Goal: Obtain resource: Obtain resource

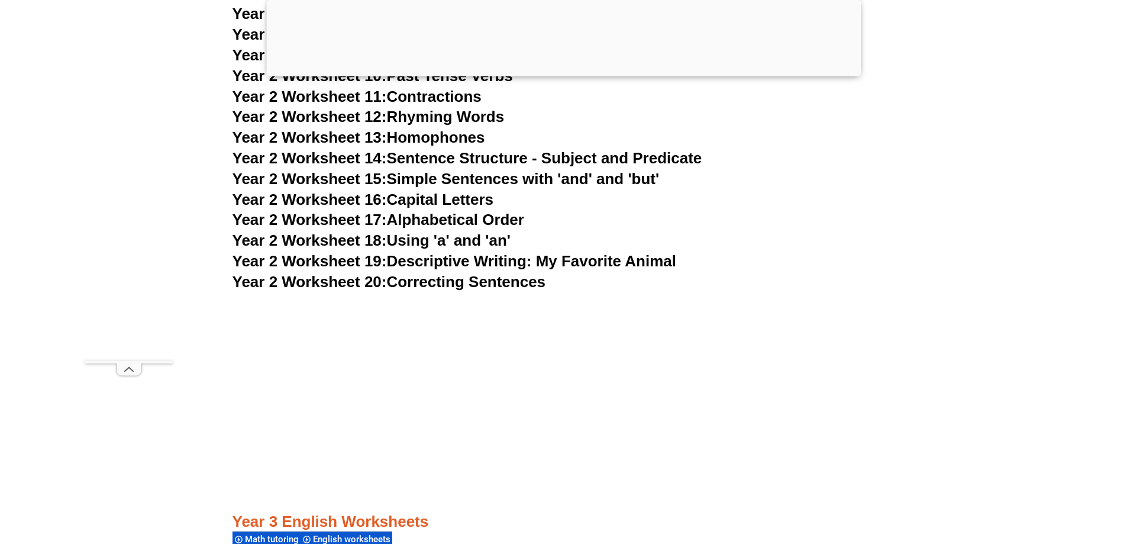
scroll to position [3786, 0]
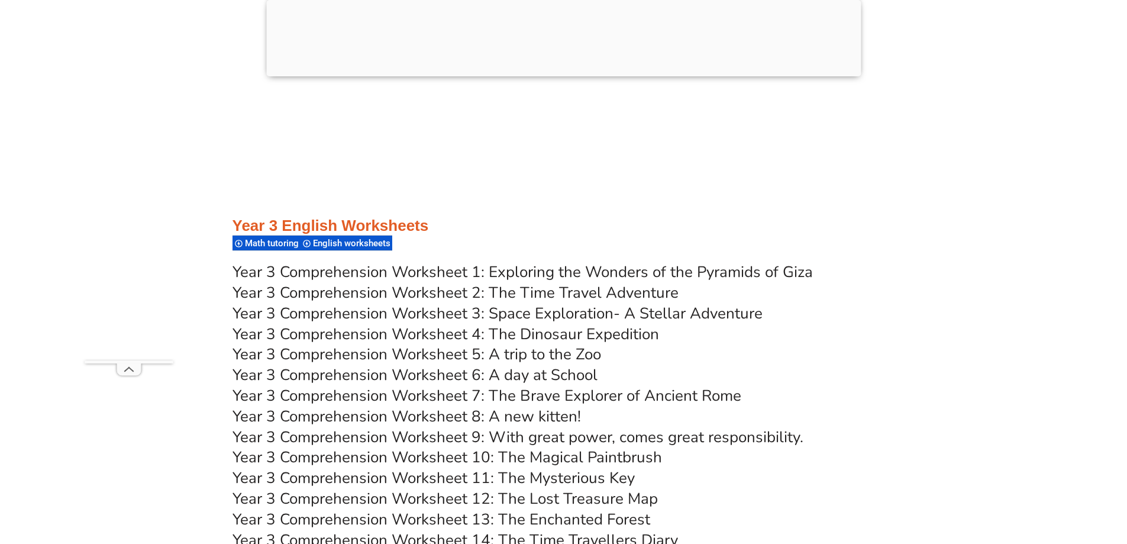
click at [507, 273] on link "Year 3 Comprehension Worksheet 1: Exploring the Wonders of the Pyramids of Giza" at bounding box center [522, 271] width 580 height 21
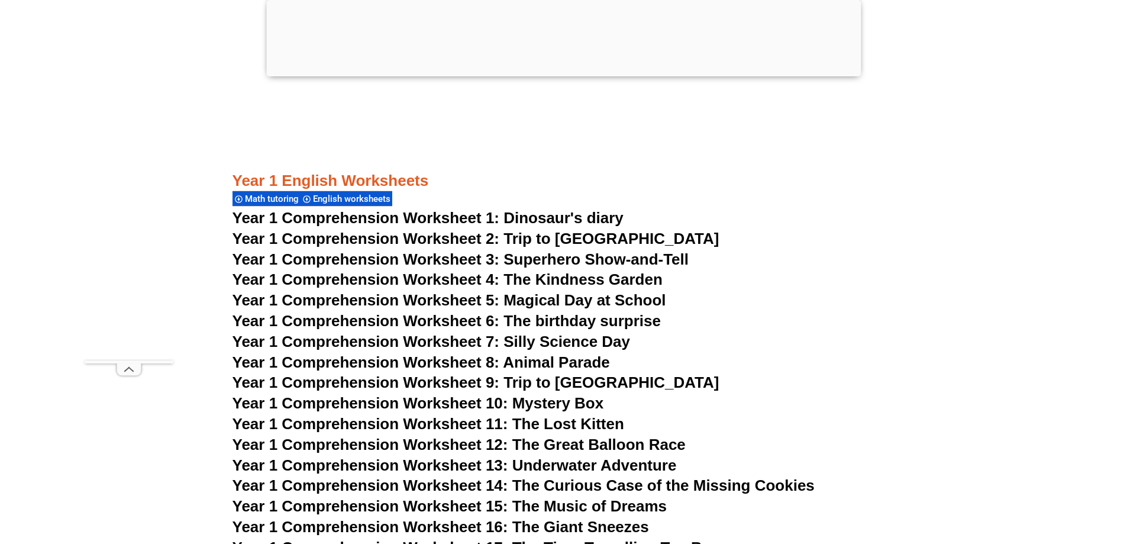
scroll to position [1479, 0]
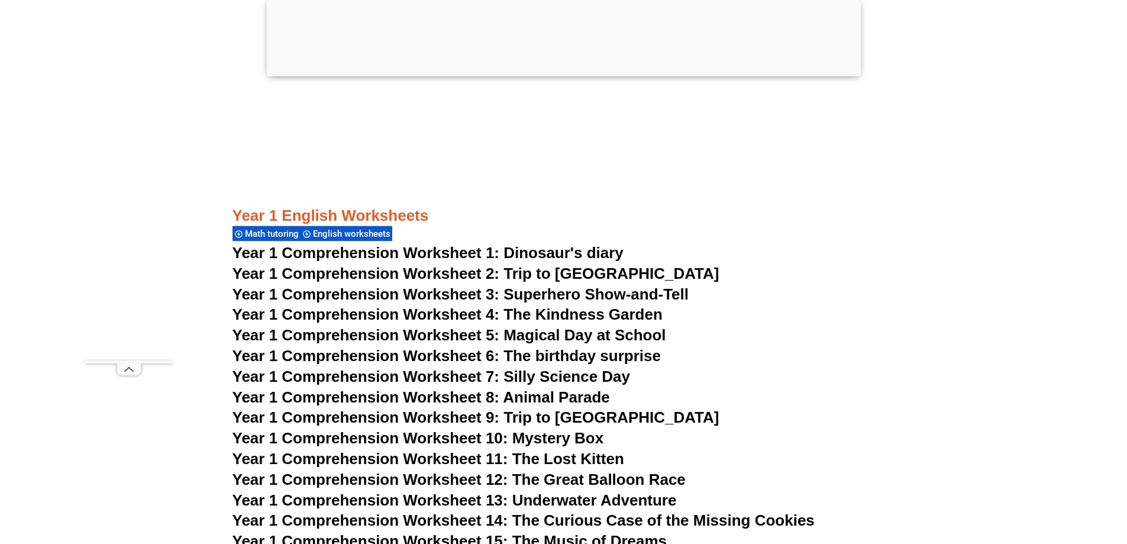
click at [540, 292] on span "Year 1 Comprehension Worksheet 3: Superhero Show-and-Tell" at bounding box center [460, 294] width 457 height 18
click at [535, 316] on span "Year 1 Comprehension Worksheet 4: The Kindness Garden" at bounding box center [447, 314] width 430 height 18
click at [497, 334] on span "Year 1 Comprehension Worksheet 5: Magical Day at School" at bounding box center [449, 335] width 434 height 18
click at [499, 351] on span "Year 1 Comprehension Worksheet 6: The birthday surprise" at bounding box center [446, 356] width 428 height 18
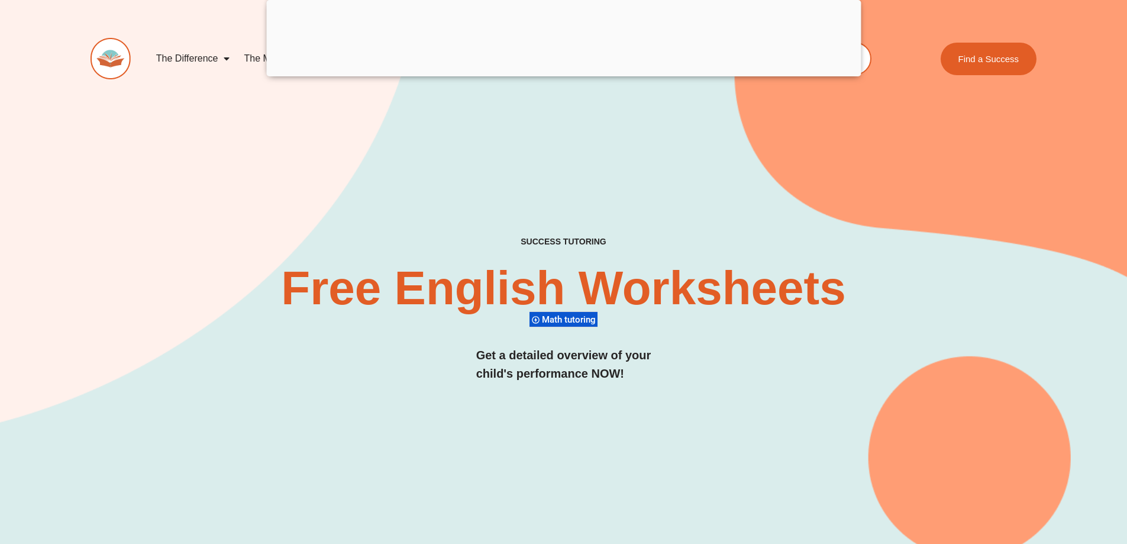
scroll to position [0, 0]
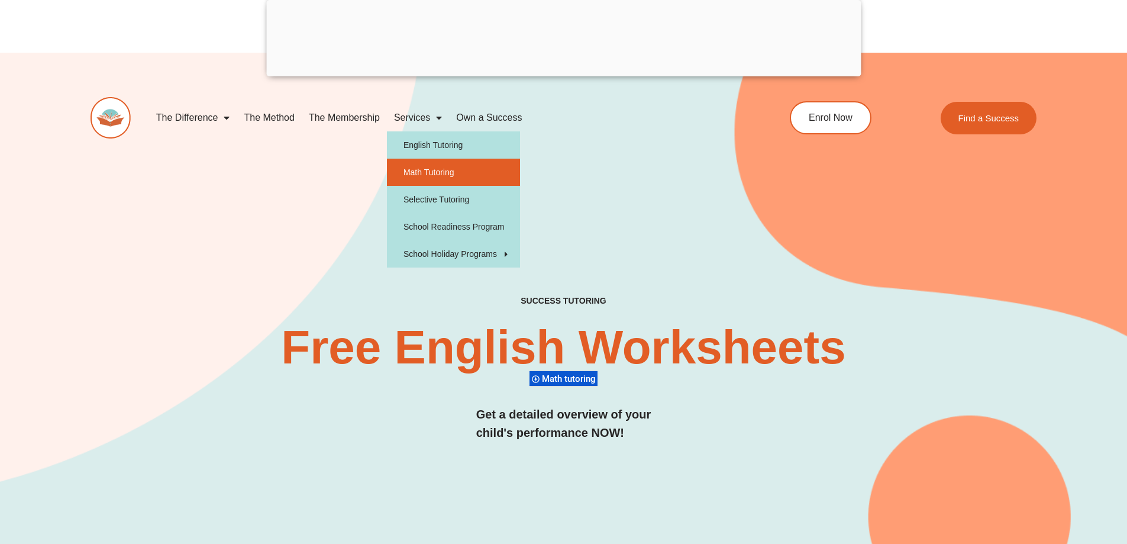
click at [434, 164] on link "Math Tutoring" at bounding box center [453, 172] width 133 height 27
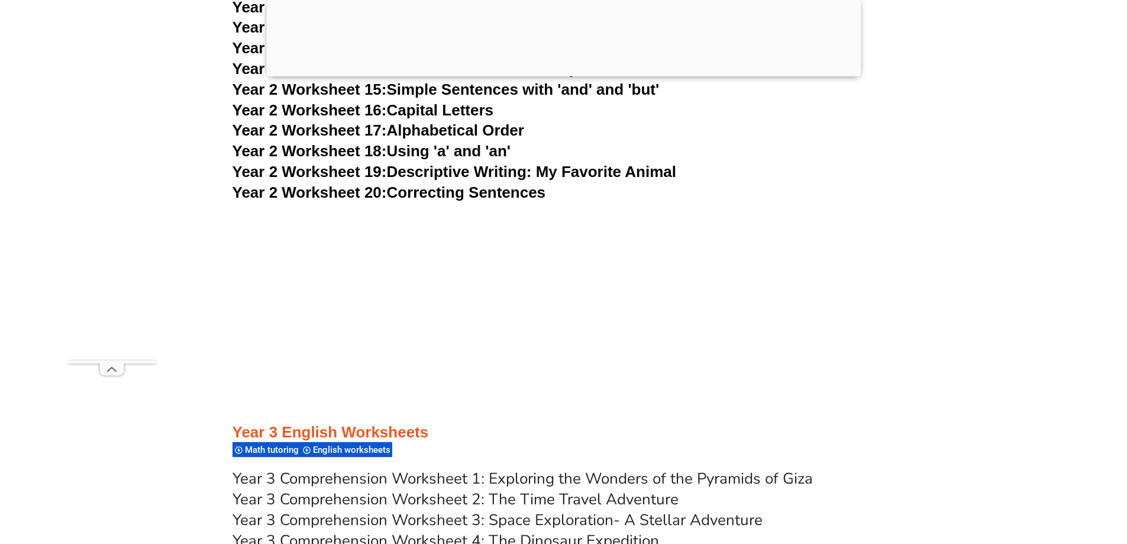
scroll to position [3786, 0]
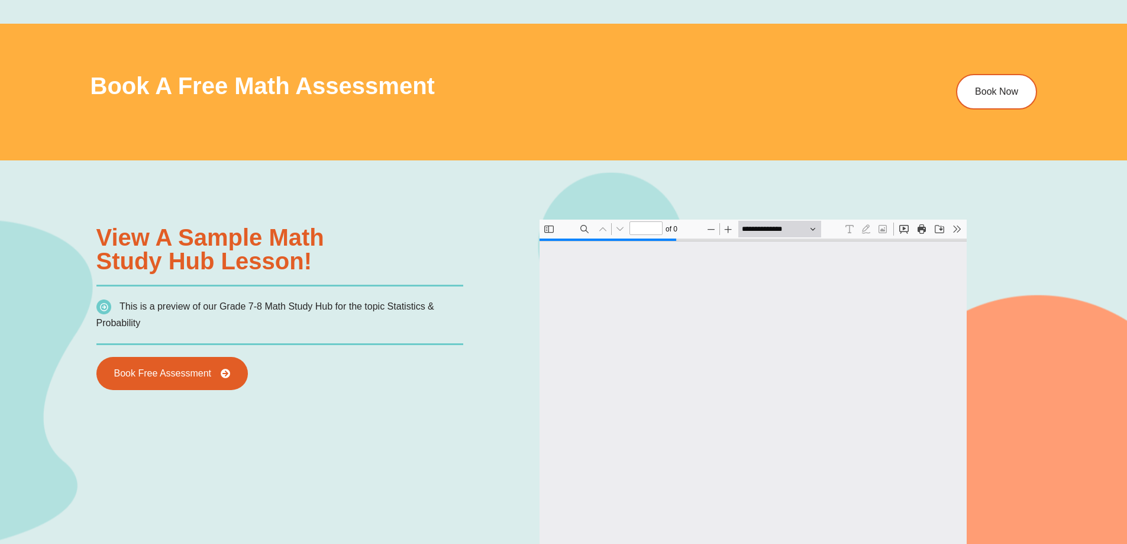
scroll to position [6, 0]
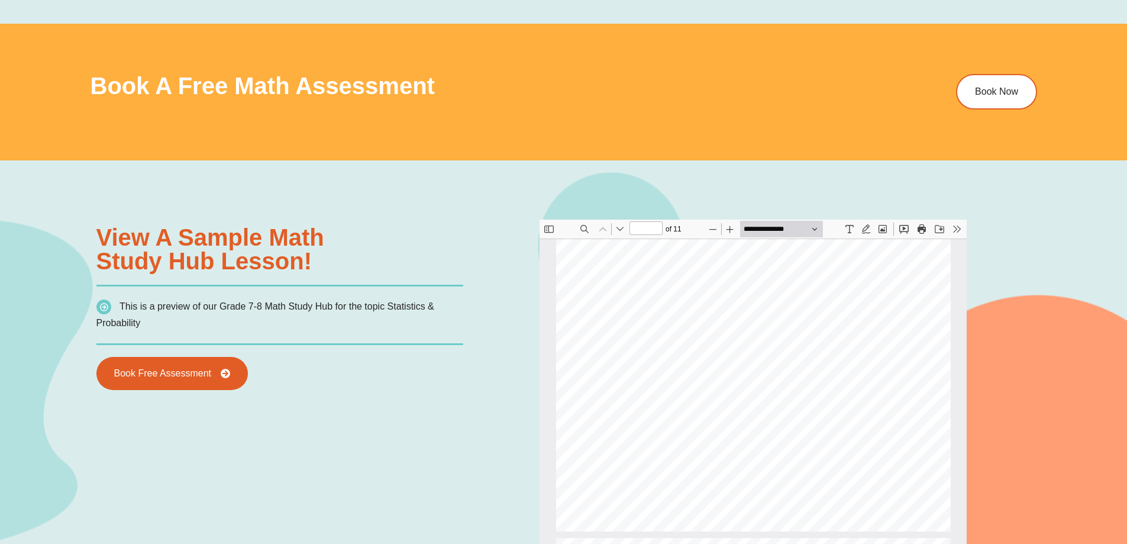
type input "*"
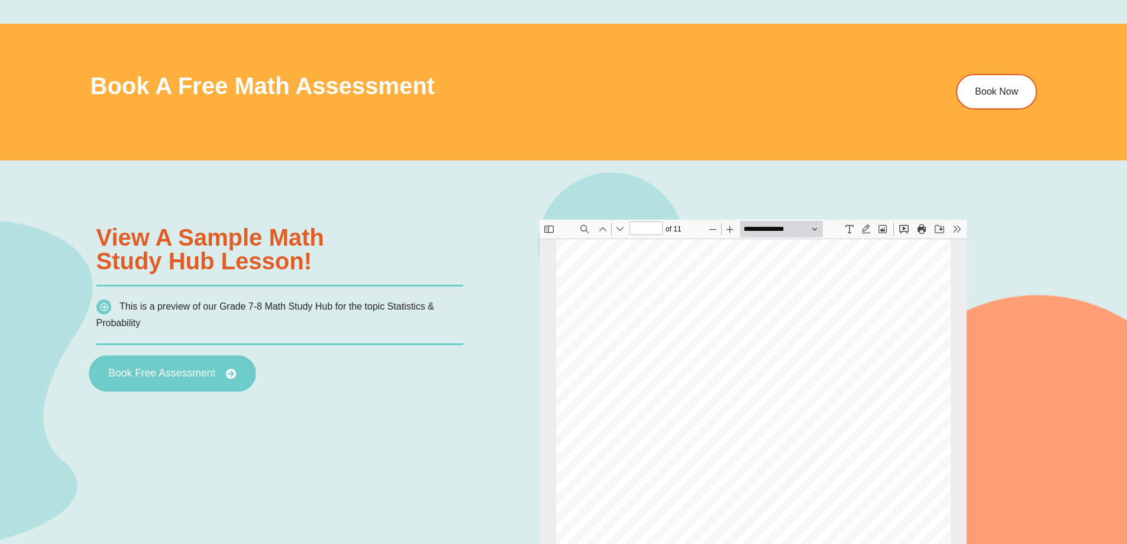
click at [214, 379] on link "Book Free Assessment" at bounding box center [172, 373] width 167 height 37
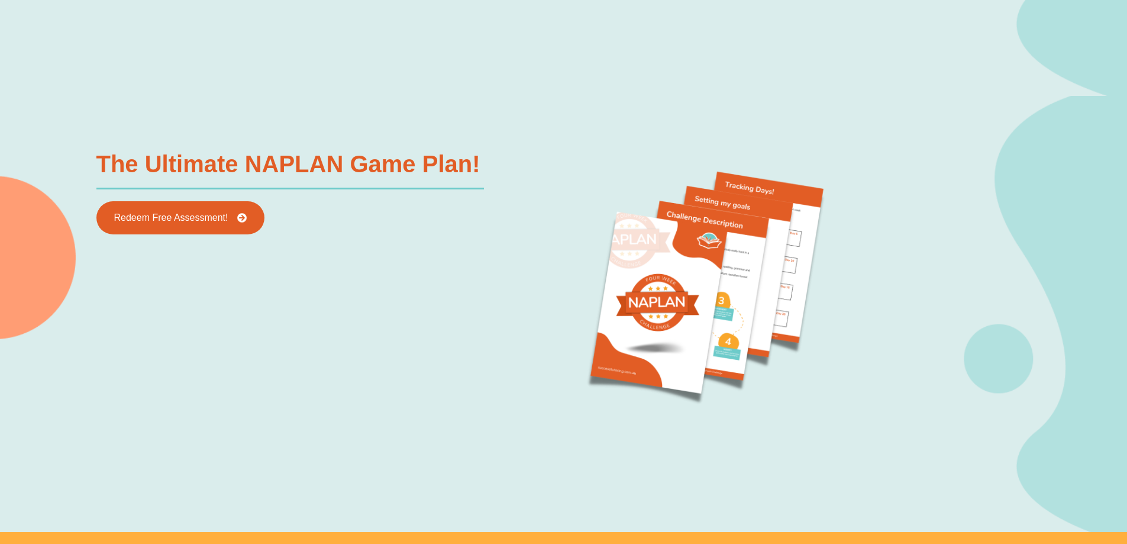
scroll to position [1360, 0]
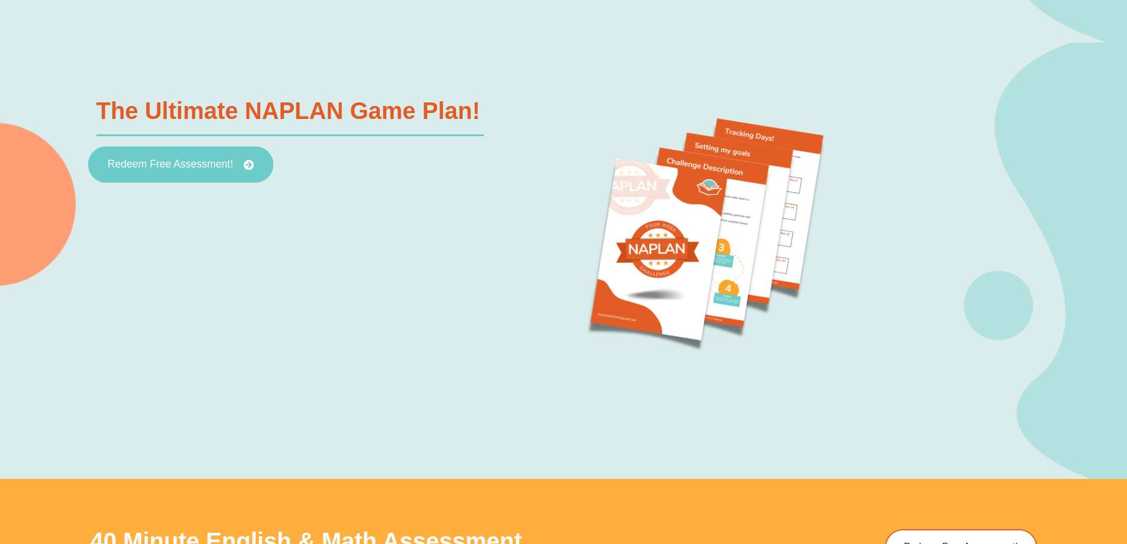
click at [249, 165] on icon at bounding box center [248, 165] width 11 height 11
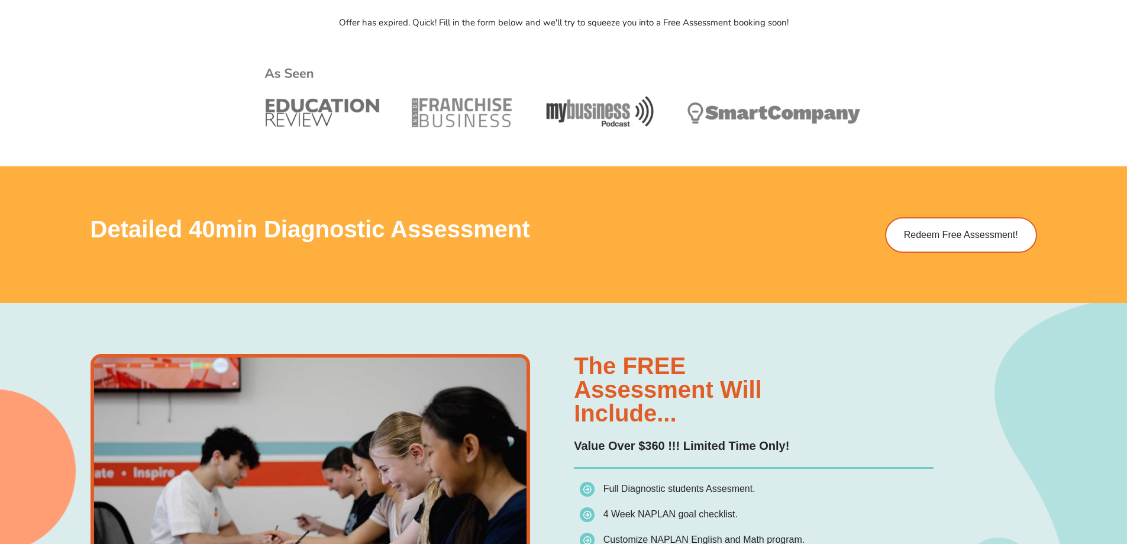
scroll to position [651, 0]
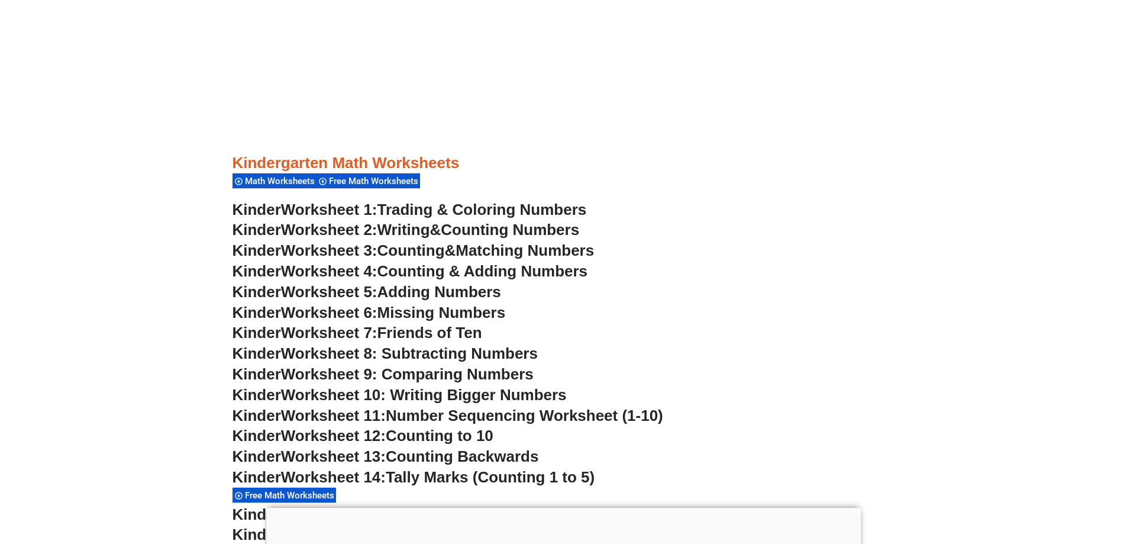
scroll to position [532, 0]
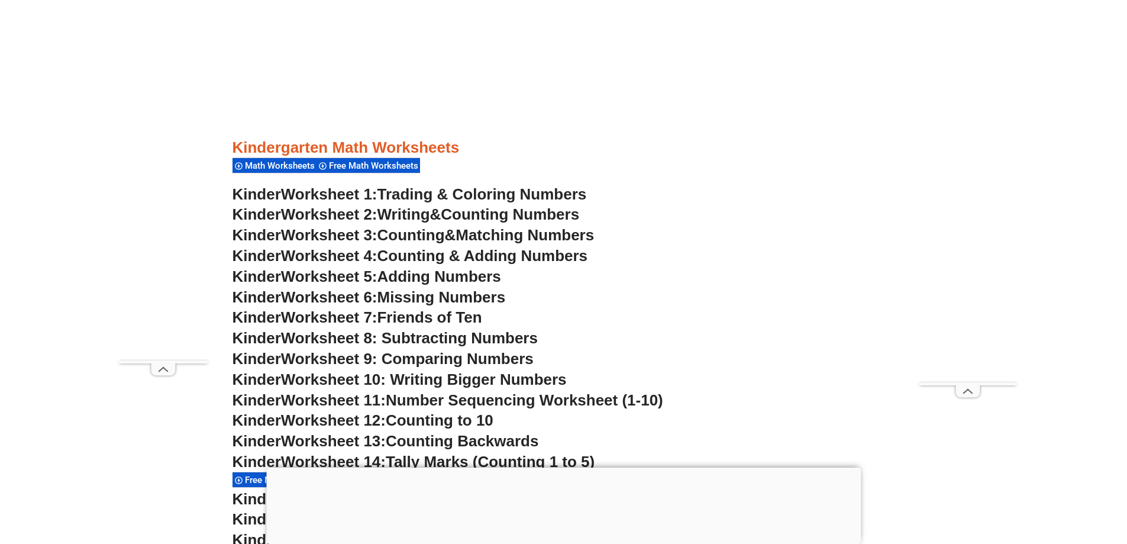
click at [449, 192] on span "Trading & Coloring Numbers" at bounding box center [481, 194] width 209 height 18
click at [574, 195] on span "Trading & Coloring Numbers" at bounding box center [481, 194] width 209 height 18
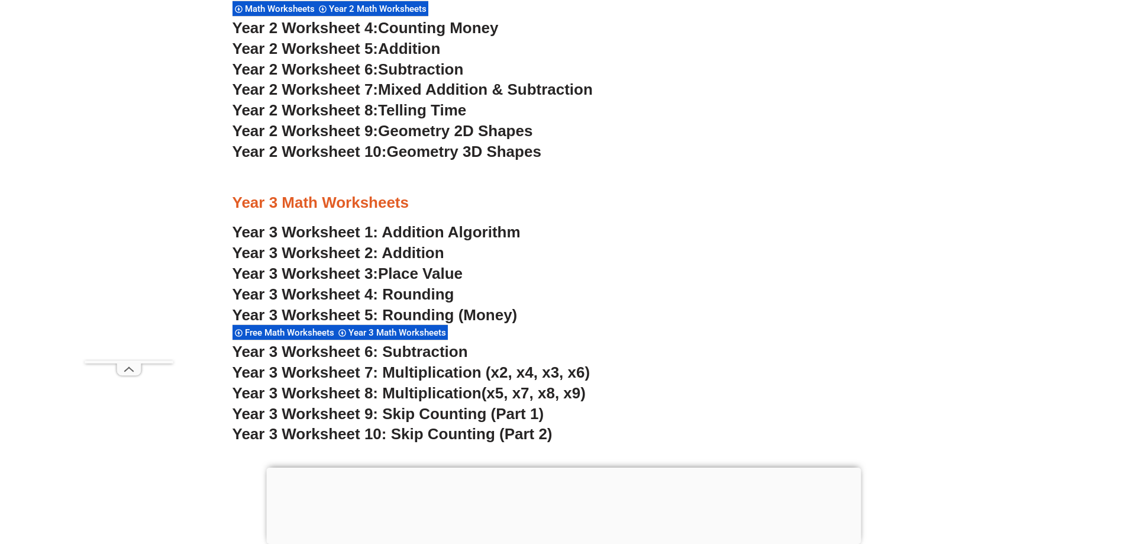
scroll to position [1656, 0]
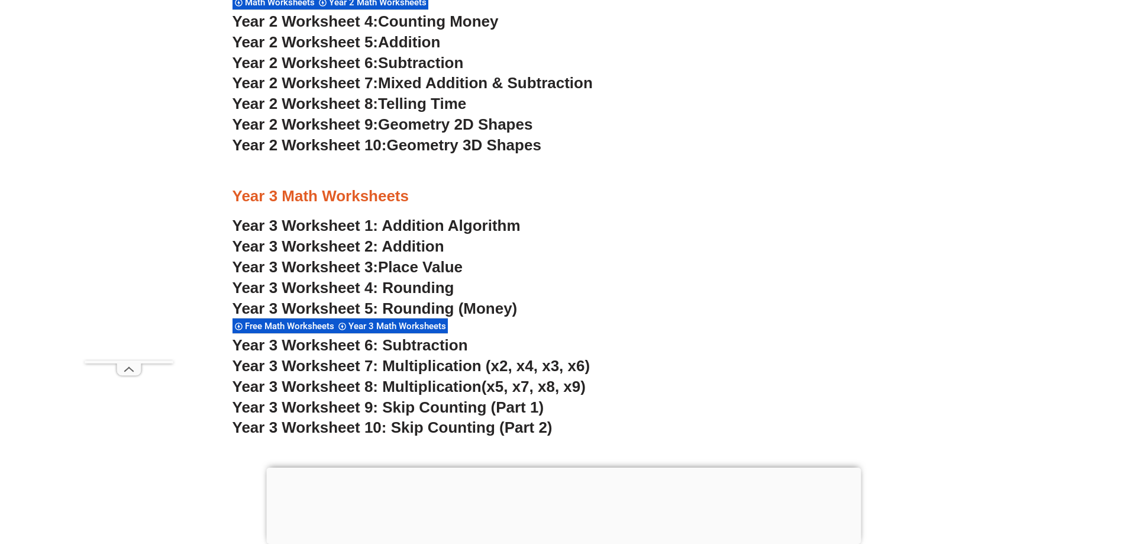
click at [422, 227] on link "Year 3 Worksheet 1: Addition Algorithm" at bounding box center [376, 225] width 288 height 18
click at [399, 241] on link "Year 3 Worksheet 2: Addition" at bounding box center [338, 246] width 212 height 18
